Goal: Transaction & Acquisition: Purchase product/service

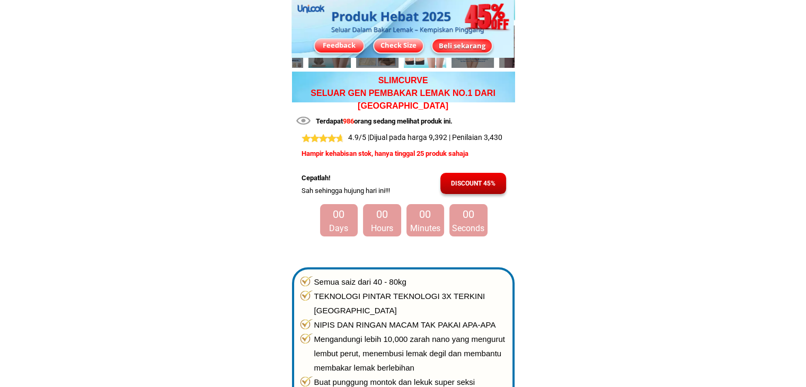
click at [460, 42] on div "Beli sekarang" at bounding box center [461, 45] width 59 height 11
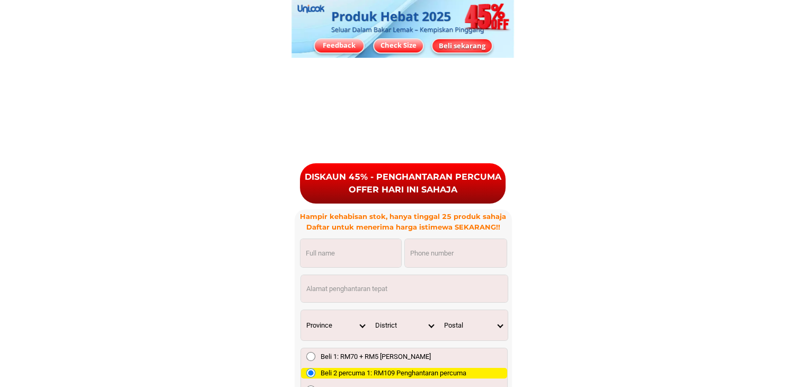
scroll to position [7781, 0]
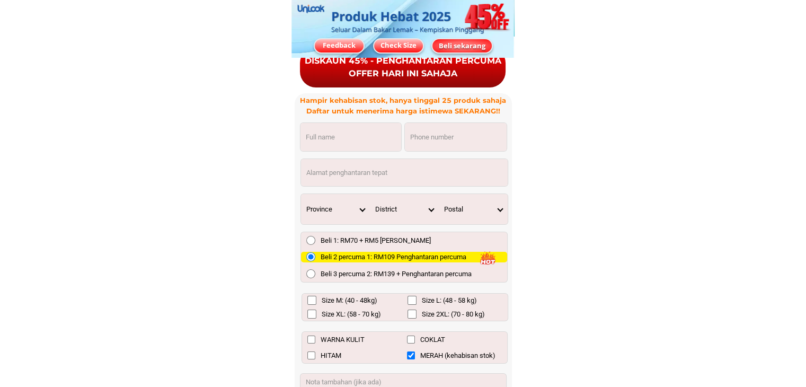
click at [440, 143] on input "Input phone_number" at bounding box center [456, 137] width 102 height 28
paste input "600197876045"
click at [417, 140] on input "600197876045" at bounding box center [456, 137] width 102 height 28
drag, startPoint x: 422, startPoint y: 135, endPoint x: 432, endPoint y: 136, distance: 10.2
click at [432, 136] on input "0197876045" at bounding box center [456, 137] width 102 height 28
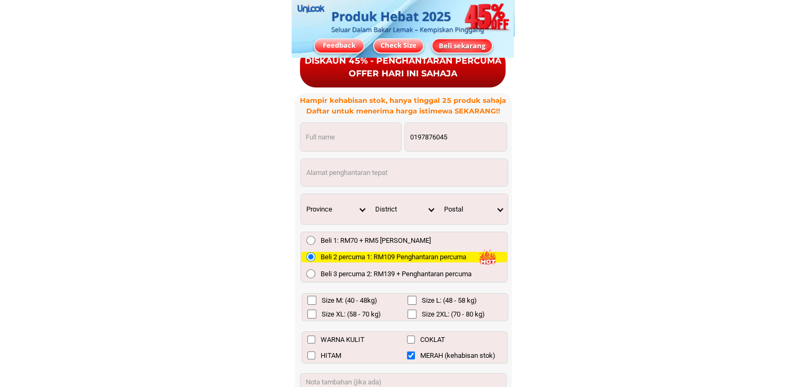
click at [475, 140] on input "0197876045" at bounding box center [456, 137] width 102 height 28
type input "0197876045"
click at [372, 140] on input "Input full_name" at bounding box center [350, 137] width 101 height 28
paste input "600197876045"
drag, startPoint x: 250, startPoint y: 123, endPoint x: 225, endPoint y: 120, distance: 25.6
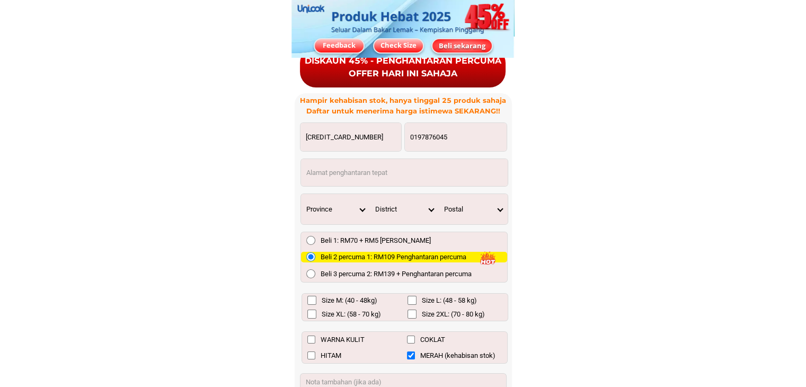
paste input "Zaharah Bt Jais"
type input "Zaharah Bt Jais"
click at [371, 171] on input "Input address" at bounding box center [404, 172] width 207 height 27
paste input "No 2. Jalan Kasa 9. Taman Sentosa. 80150 Johor Bahru."
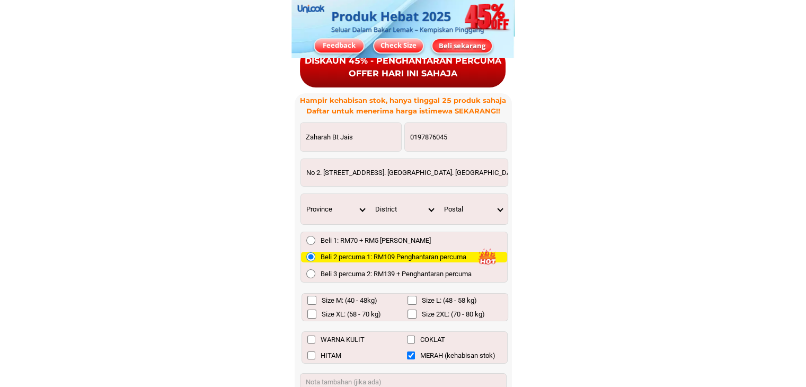
type input "No 2. Jalan Kasa 9. Taman Sentosa. 80150 Johor Bahru."
click at [359, 205] on select "Province Johor Kedah Kelantan Melaka Negeri Sembilan Pahang Penang Perak Perlis…" at bounding box center [335, 209] width 69 height 30
select select "60_R2939653"
click at [301, 194] on select "Province Johor Kedah Kelantan Melaka Negeri Sembilan Pahang Penang Perak Perlis…" at bounding box center [335, 209] width 69 height 30
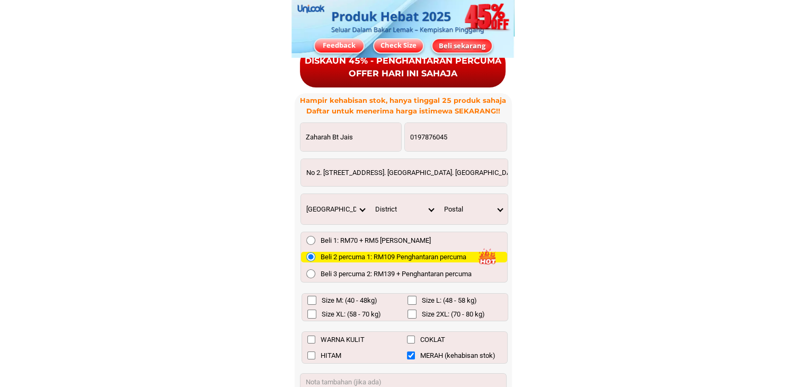
click at [433, 210] on select "District Ayer Baloi Ayer Hitam Ayer Tawar 2 Bandar Dato' Onn Bandar Penawar Ban…" at bounding box center [404, 209] width 69 height 30
click at [426, 209] on select "District Ayer Baloi Ayer Hitam Ayer Tawar 2 Bandar Dato' Onn Bandar Penawar Ban…" at bounding box center [404, 209] width 69 height 30
select select "60_R80199532"
click at [370, 194] on select "District Ayer Baloi Ayer Hitam Ayer Tawar 2 Bandar Dato' Onn Bandar Penawar Ban…" at bounding box center [404, 209] width 69 height 30
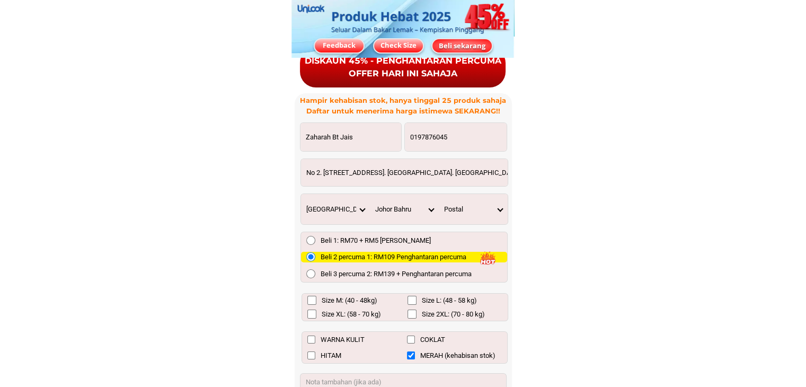
click at [502, 208] on select "Postal 79100 79150 80000 80050 80057 80100 80150 80200 80250 80300 80350 80357 …" at bounding box center [473, 209] width 69 height 30
select select "80150"
click at [439, 194] on select "Postal 79100 79150 80000 80050 80057 80100 80150 80200 80250 80300 80350 80357 …" at bounding box center [473, 209] width 69 height 30
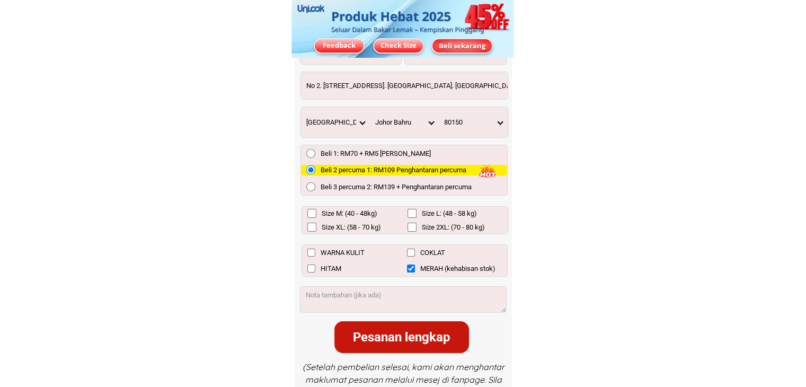
scroll to position [7887, 0]
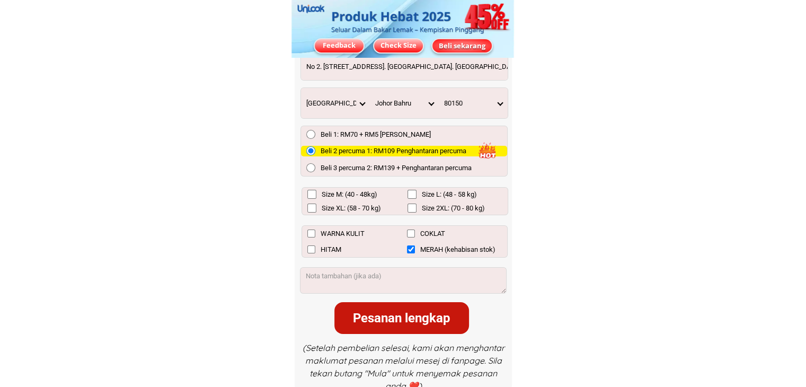
click at [413, 204] on input "Size 2XL: (70 - 80 kg)" at bounding box center [411, 207] width 9 height 9
checkbox input "true"
click at [309, 233] on input "WARNA KULIT" at bounding box center [311, 233] width 8 height 8
checkbox input "true"
drag, startPoint x: 311, startPoint y: 245, endPoint x: 313, endPoint y: 254, distance: 9.3
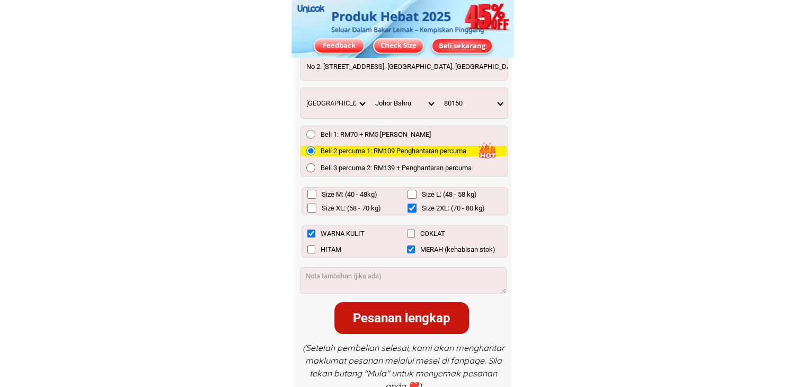
click at [311, 248] on input "HITAM" at bounding box center [311, 249] width 8 height 8
checkbox input "true"
drag, startPoint x: 335, startPoint y: 282, endPoint x: 340, endPoint y: 287, distance: 6.0
click at [336, 284] on textarea at bounding box center [403, 280] width 206 height 25
type textarea "COD"
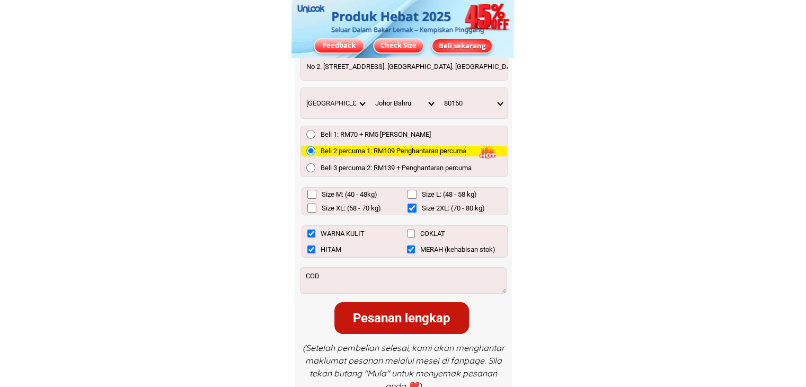
click at [396, 315] on div "Pesanan lengkap" at bounding box center [401, 317] width 135 height 19
checkbox input "false"
checkbox input "true"
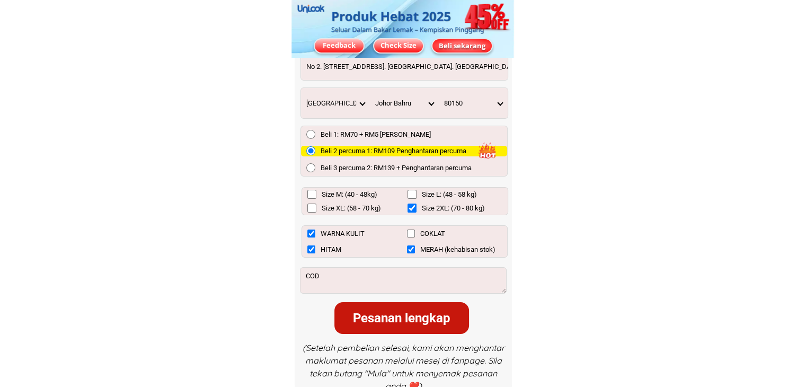
checkbox input "true"
checkbox input "false"
checkbox input "true"
radio input "true"
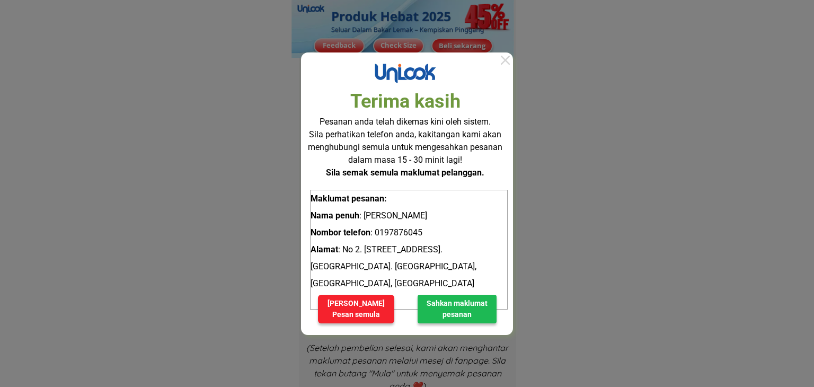
click at [510, 65] on div at bounding box center [504, 59] width 15 height 15
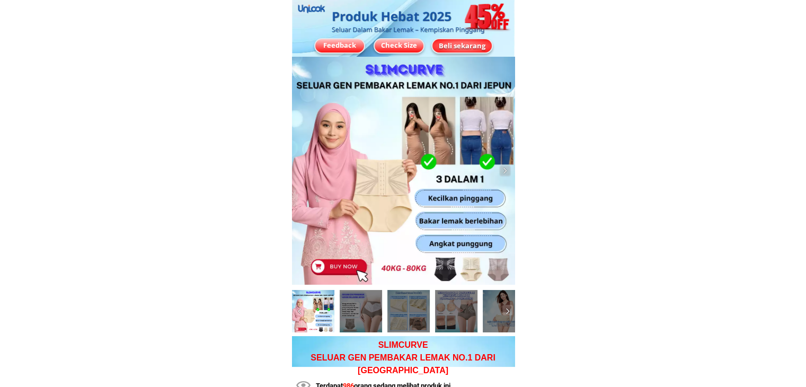
click at [461, 43] on div "Beli sekarang" at bounding box center [462, 45] width 60 height 11
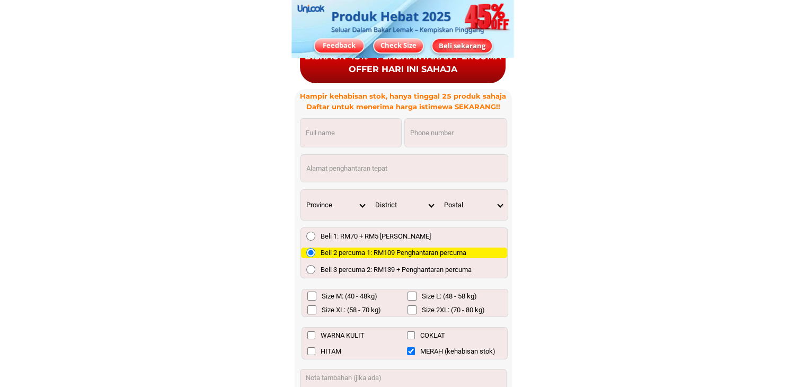
scroll to position [7779, 0]
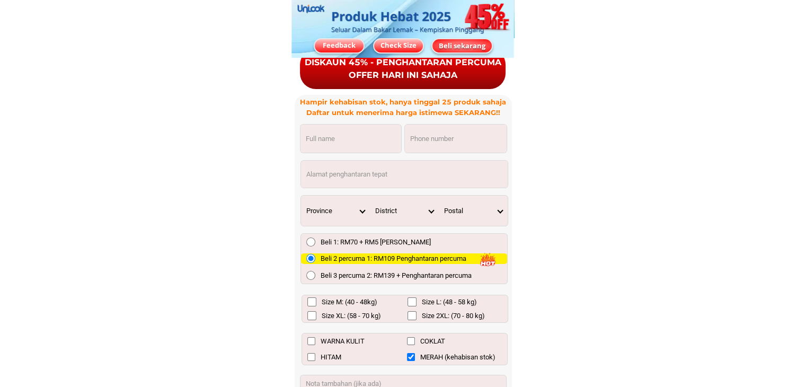
click at [434, 143] on input "Input phone_number" at bounding box center [456, 138] width 102 height 28
paste input "017-7256354"
click at [424, 140] on input "017-7256354" at bounding box center [456, 138] width 102 height 28
type input "0177256354"
click at [341, 145] on input "Input full_name" at bounding box center [350, 138] width 101 height 28
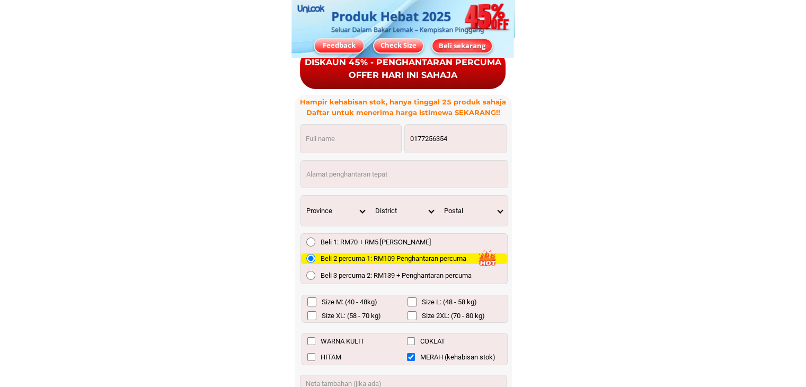
paste input "Norazlina BT mohamad"
type input "Norazlina BT mohamad"
click at [314, 318] on input "Size XL: (58 - 70 kg)" at bounding box center [311, 315] width 9 height 9
checkbox input "true"
click at [314, 357] on input "HITAM" at bounding box center [311, 357] width 8 height 8
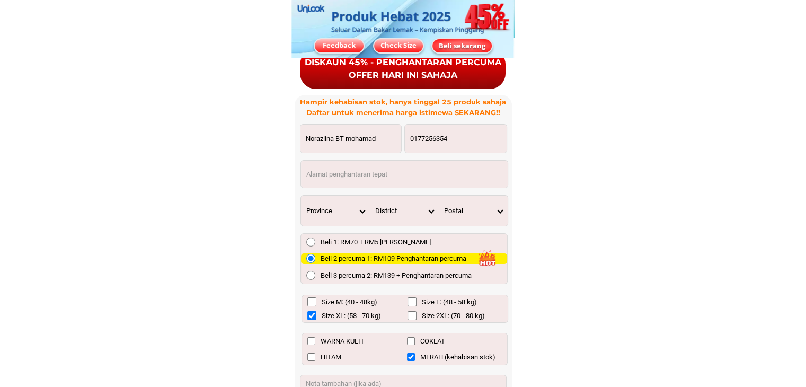
checkbox input "true"
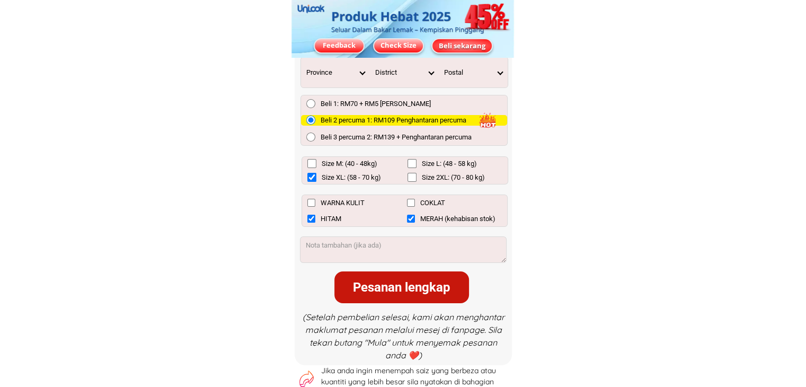
scroll to position [7938, 0]
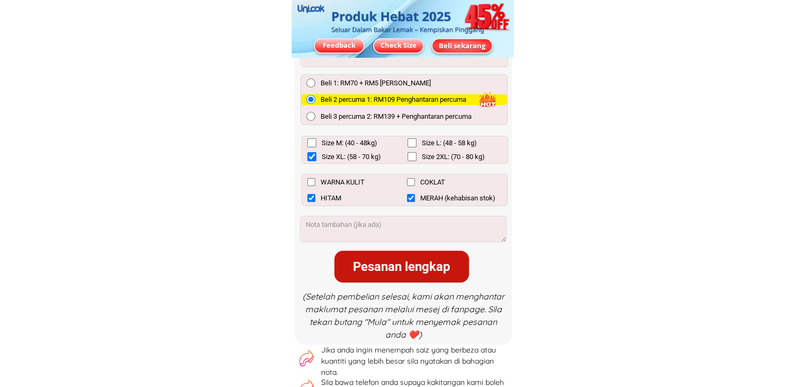
click at [415, 268] on div "Pesanan lengkap" at bounding box center [401, 266] width 135 height 19
checkbox input "false"
checkbox input "true"
checkbox input "false"
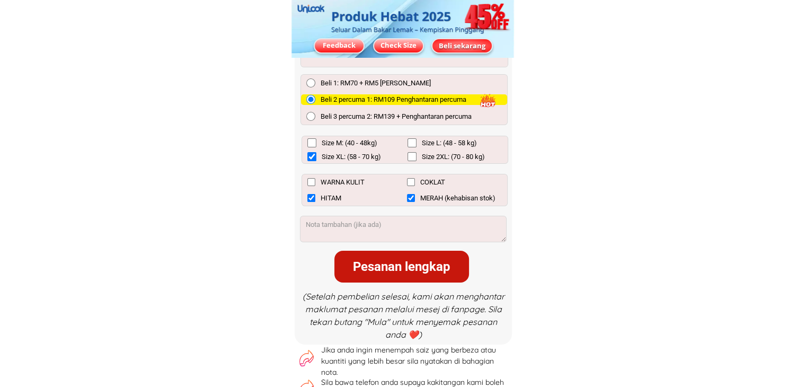
checkbox input "false"
checkbox input "true"
radio input "true"
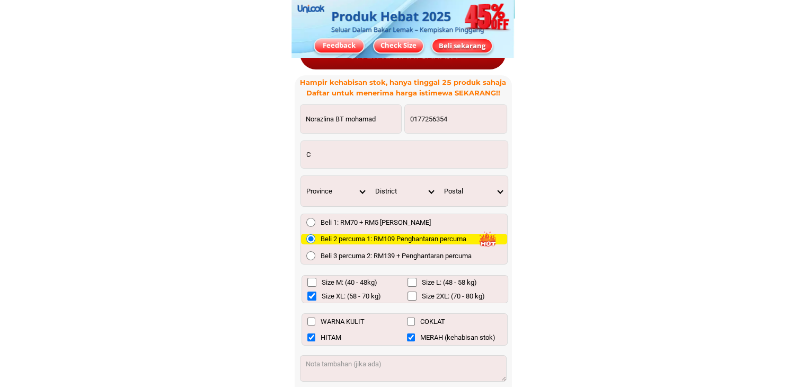
scroll to position [7832, 0]
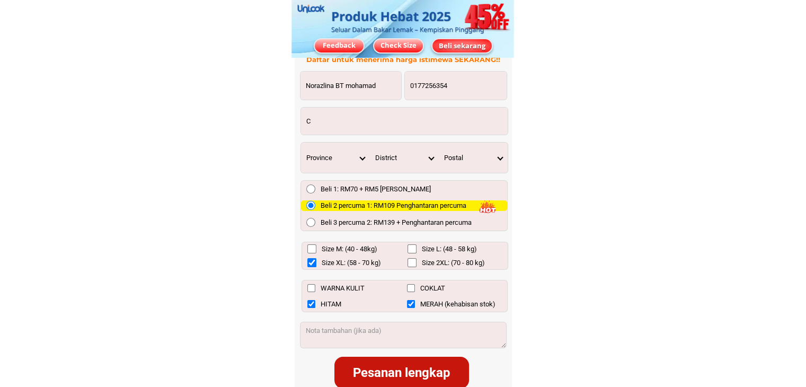
type input "C"
click at [417, 363] on div "Pesanan lengkap" at bounding box center [401, 373] width 135 height 32
checkbox input "false"
checkbox input "true"
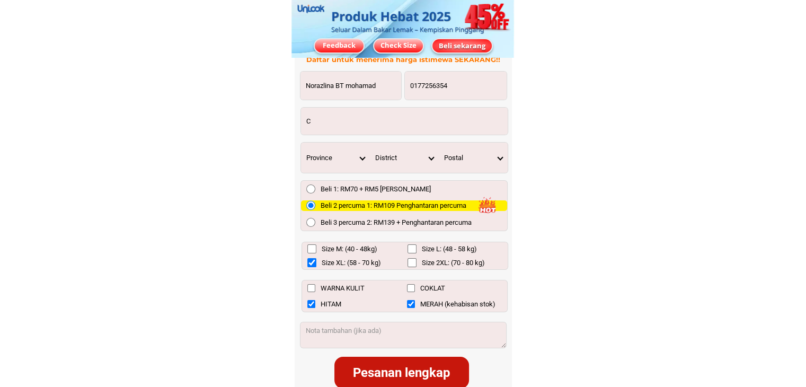
checkbox input "false"
checkbox input "true"
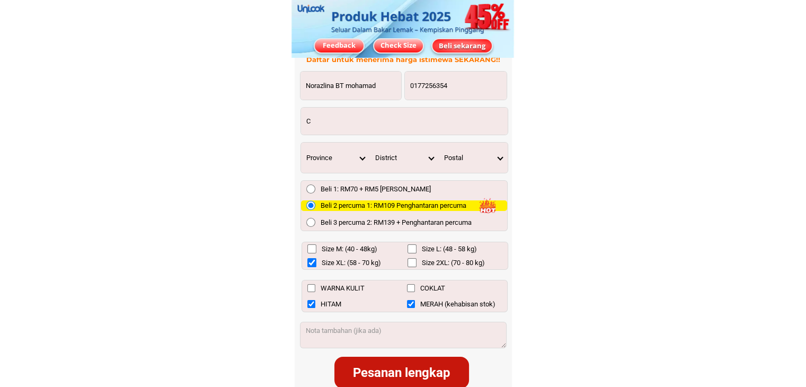
radio input "true"
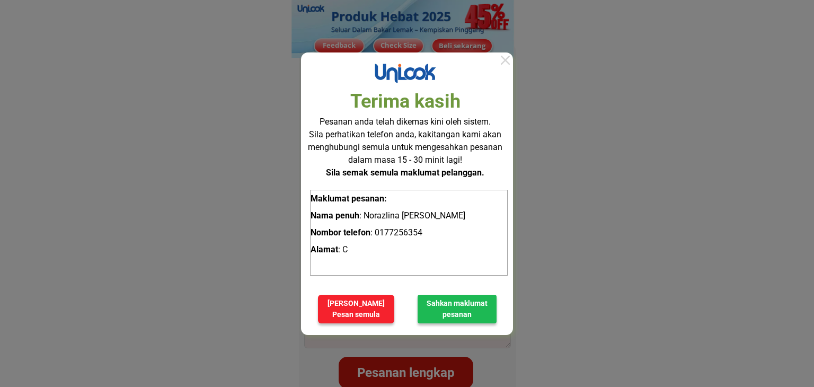
click at [507, 63] on div at bounding box center [504, 59] width 15 height 15
